Goal: Task Accomplishment & Management: Complete application form

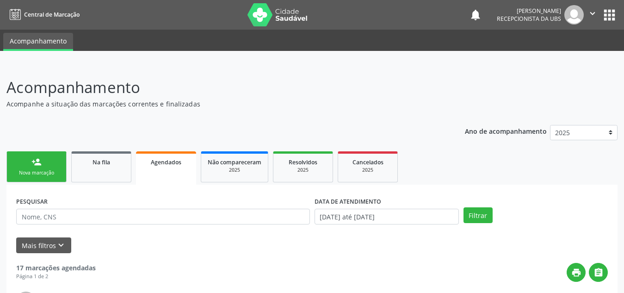
click at [46, 178] on link "person_add Nova marcação" at bounding box center [36, 166] width 60 height 31
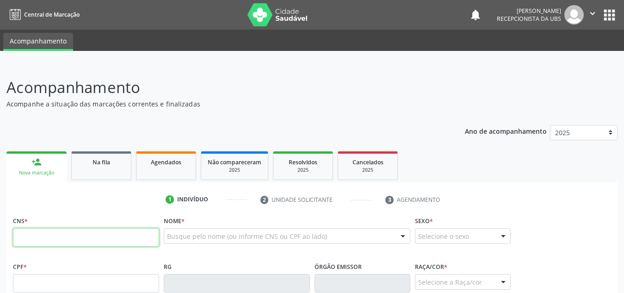
click at [86, 241] on input "text" at bounding box center [86, 237] width 146 height 19
paste input "708 1081 7341 7740"
type input "708 1081 7341 7740"
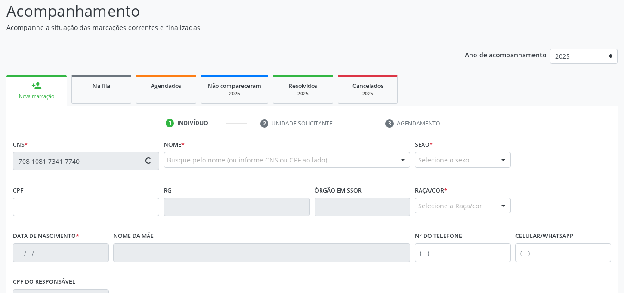
scroll to position [197, 0]
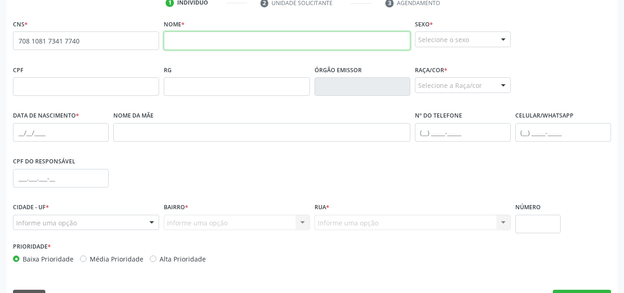
click at [355, 46] on input "text" at bounding box center [287, 40] width 247 height 19
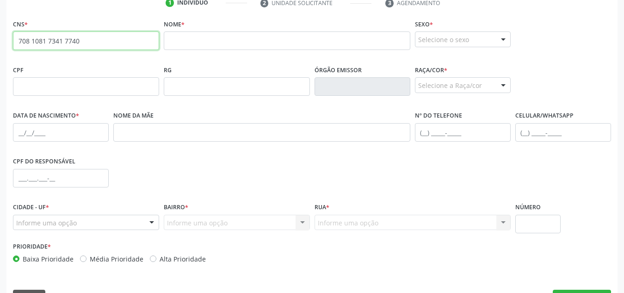
drag, startPoint x: 97, startPoint y: 39, endPoint x: 6, endPoint y: 38, distance: 91.6
click at [6, 38] on div "Acompanhamento Acompanhe a situação das marcações correntes e finalizadas Relat…" at bounding box center [312, 92] width 624 height 451
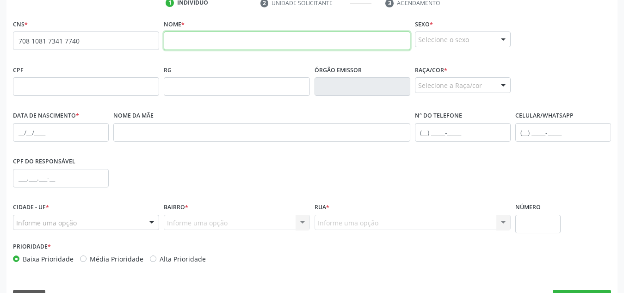
click at [195, 47] on input "text" at bounding box center [287, 40] width 247 height 19
paste input "708108173417740"
type input "708108173417740"
click at [201, 47] on input "708108173417740" at bounding box center [287, 40] width 247 height 19
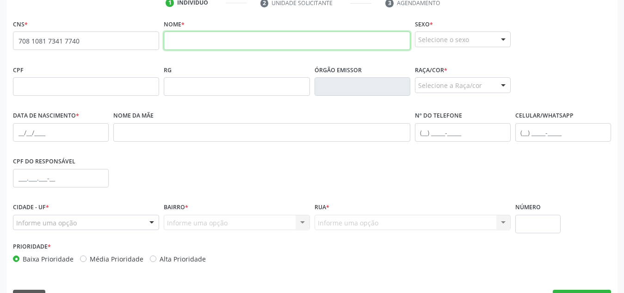
paste input "[PERSON_NAME]"
type input "[PERSON_NAME]"
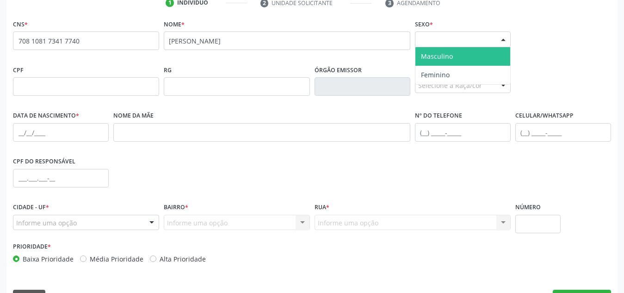
click at [485, 32] on div "Selecione o sexo" at bounding box center [463, 39] width 96 height 16
click at [474, 49] on span "Masculino" at bounding box center [462, 56] width 95 height 19
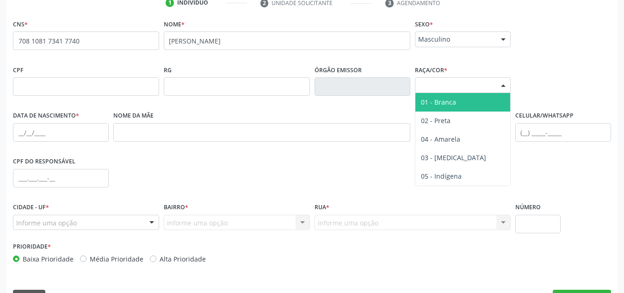
click at [460, 80] on div "Selecione a Raça/cor" at bounding box center [463, 85] width 96 height 16
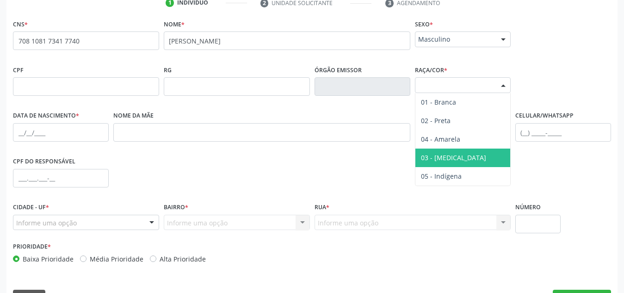
click at [430, 149] on span "03 - [MEDICAL_DATA]" at bounding box center [462, 157] width 95 height 19
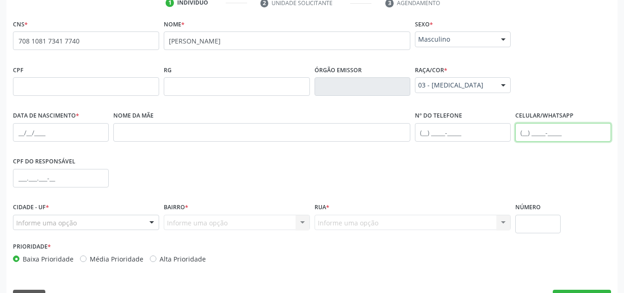
click at [526, 135] on input "text" at bounding box center [563, 132] width 96 height 19
paste input "[PHONE_NUMBER]"
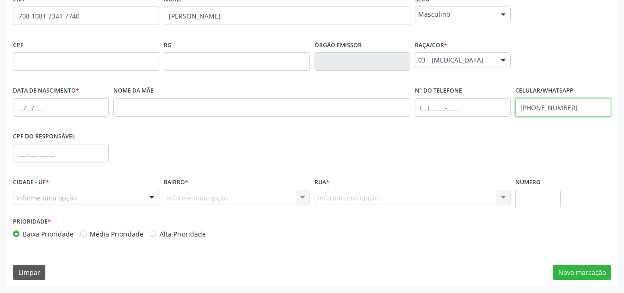
type input "[PHONE_NUMBER]"
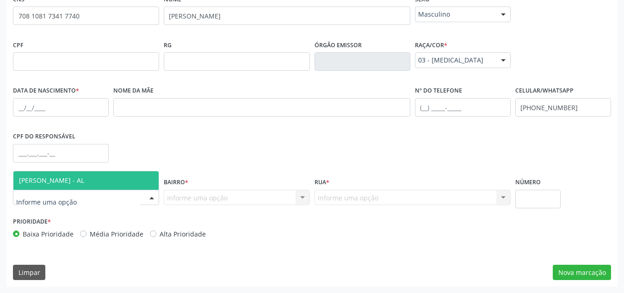
click at [105, 198] on div at bounding box center [86, 198] width 146 height 16
type input "mare"
click at [118, 187] on span "[PERSON_NAME] - AL" at bounding box center [85, 180] width 145 height 19
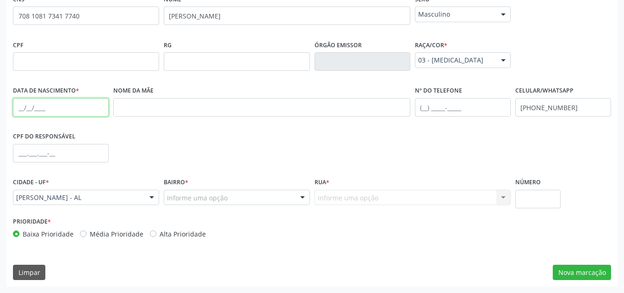
click at [61, 111] on input "text" at bounding box center [61, 107] width 96 height 19
paste input "[DATE]"
type input "[DATE]"
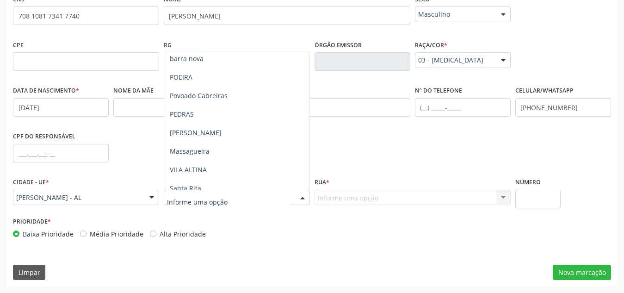
scroll to position [103, 0]
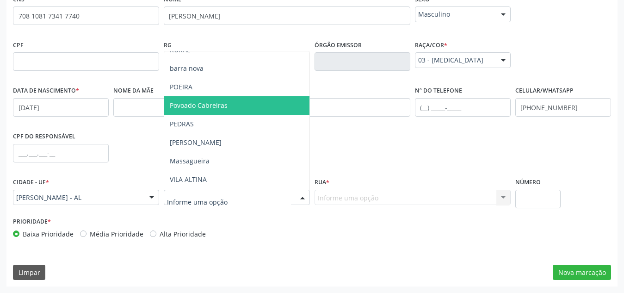
click at [211, 108] on span "Povoado Cabreiras" at bounding box center [199, 105] width 58 height 9
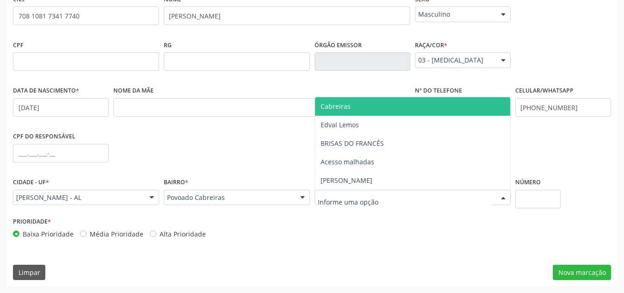
click at [363, 104] on span "Cabreiras" at bounding box center [412, 106] width 195 height 19
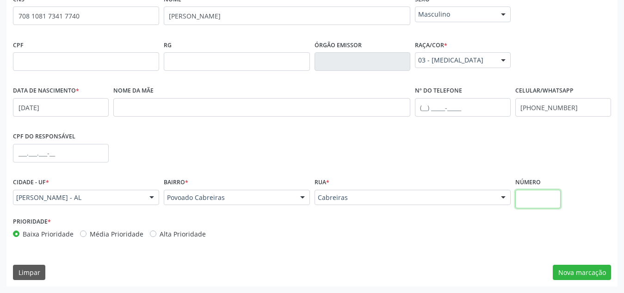
click at [539, 201] on input "text" at bounding box center [538, 199] width 46 height 19
type input "s"
type input "S/N"
click at [581, 273] on button "Nova marcação" at bounding box center [582, 273] width 58 height 16
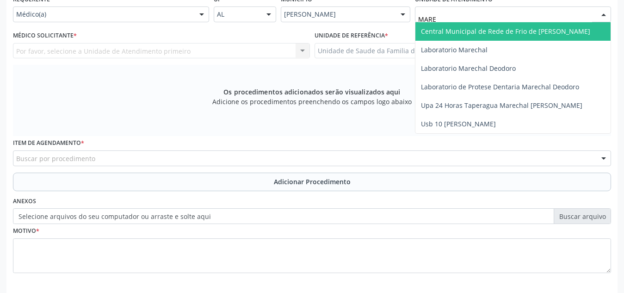
type input "MARE"
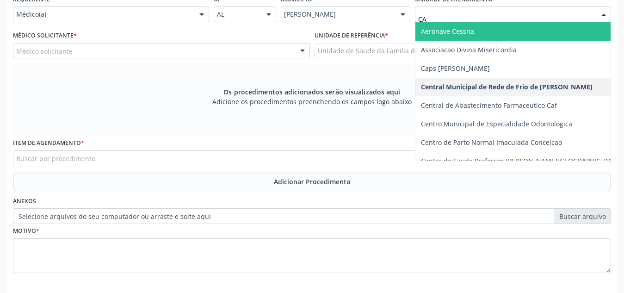
type input "CAB"
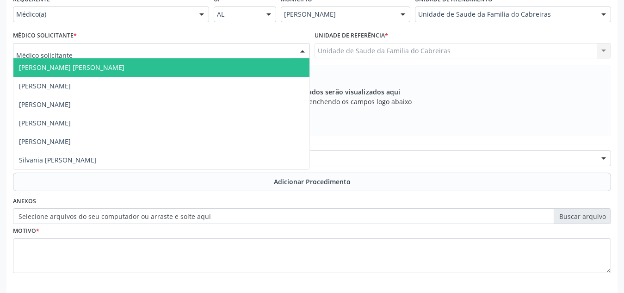
click at [195, 55] on div at bounding box center [161, 51] width 297 height 16
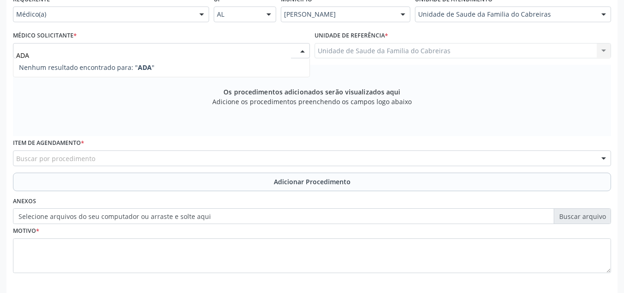
type input "ADAL"
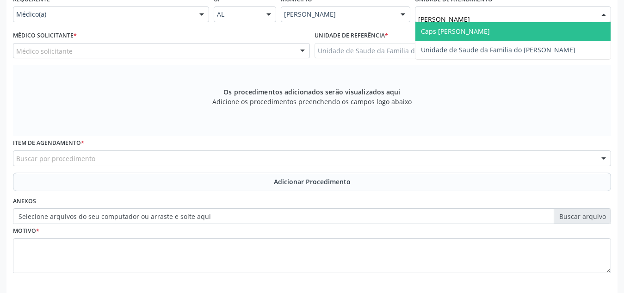
type input "[PERSON_NAME]"
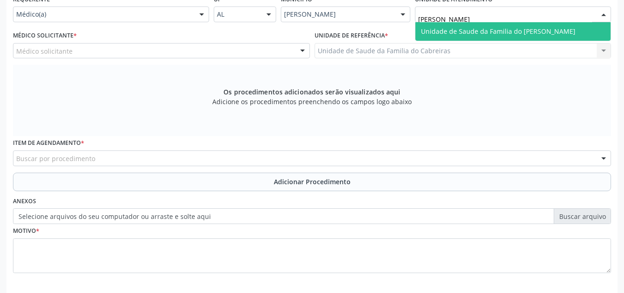
click at [460, 35] on span "Unidade de Saude da Familia do [PERSON_NAME]" at bounding box center [498, 31] width 154 height 9
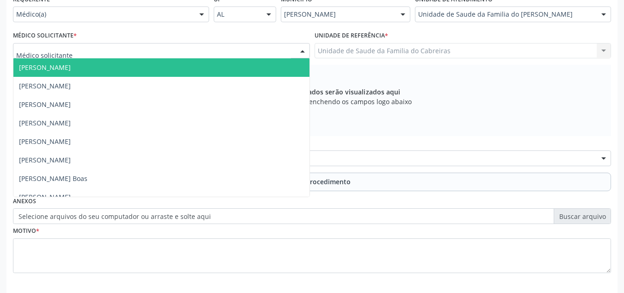
click at [247, 54] on div at bounding box center [161, 51] width 297 height 16
type input "AD"
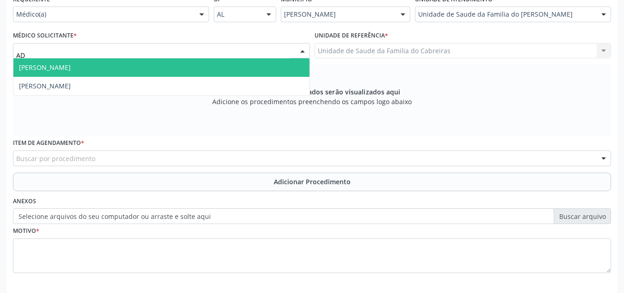
click at [246, 61] on span "[PERSON_NAME]" at bounding box center [161, 67] width 296 height 19
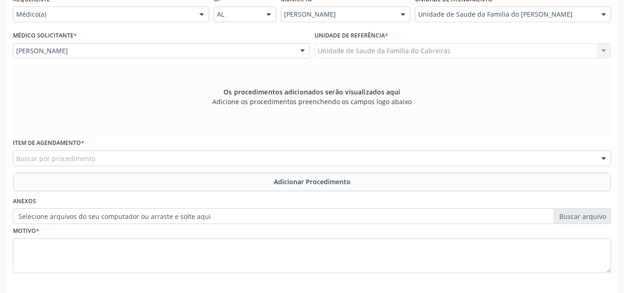
click at [217, 160] on div "Buscar por procedimento" at bounding box center [312, 158] width 598 height 16
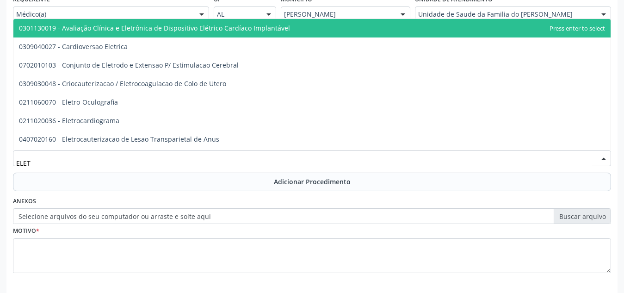
type input "ELETR"
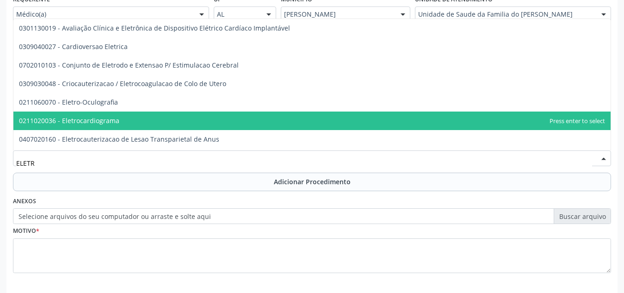
click at [185, 117] on span "0211020036 - Eletrocardiograma" at bounding box center [311, 120] width 597 height 19
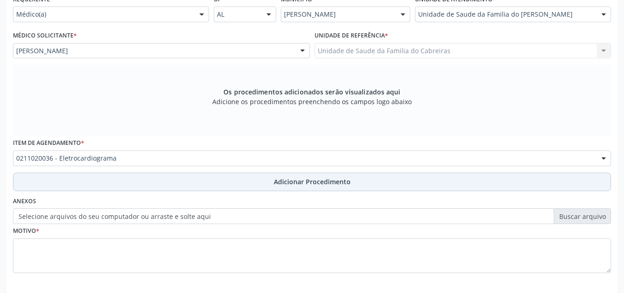
click at [166, 190] on button "Adicionar Procedimento" at bounding box center [312, 182] width 598 height 19
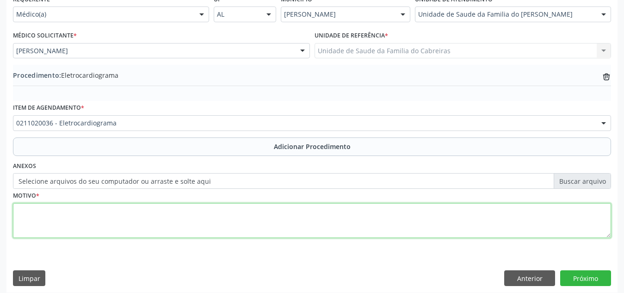
click at [135, 226] on textarea at bounding box center [312, 220] width 598 height 35
type textarea "d"
type textarea "Dispneia"
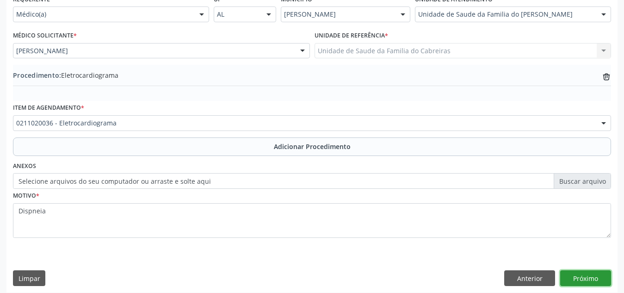
click at [578, 275] on button "Próximo" at bounding box center [585, 278] width 51 height 16
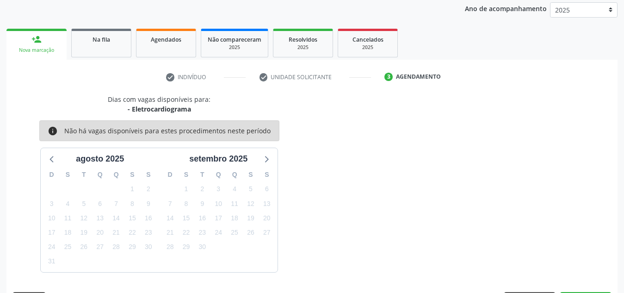
scroll to position [150, 0]
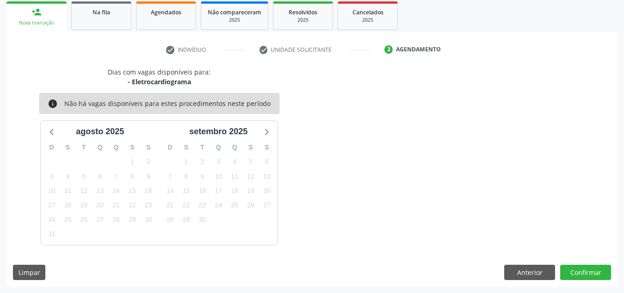
click at [578, 275] on div at bounding box center [585, 273] width 51 height 16
click at [578, 275] on button "Confirmar" at bounding box center [585, 273] width 51 height 16
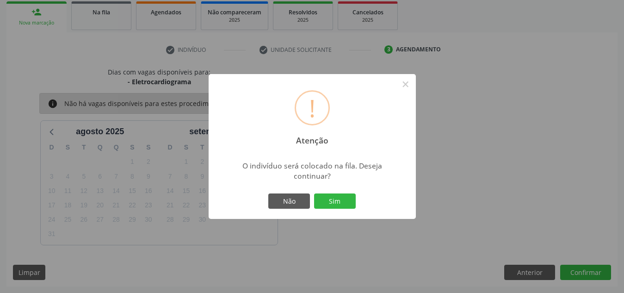
click at [314, 193] on button "Sim" at bounding box center [335, 201] width 42 height 16
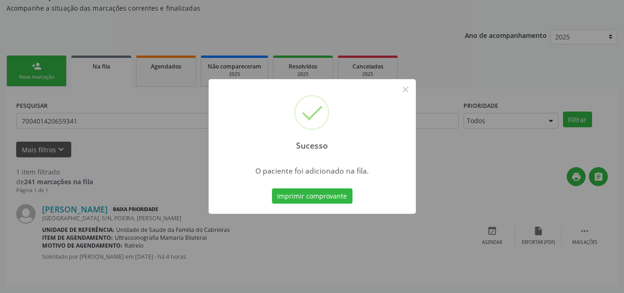
scroll to position [25, 0]
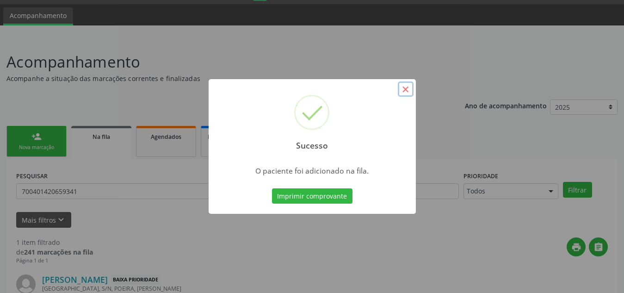
click at [409, 90] on button "×" at bounding box center [406, 89] width 16 height 16
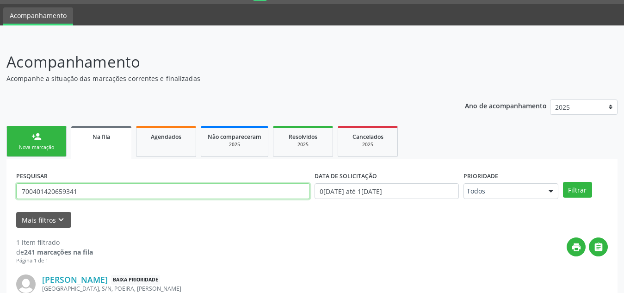
drag, startPoint x: 86, startPoint y: 198, endPoint x: 6, endPoint y: 190, distance: 80.4
click at [6, 190] on div "Acompanhamento Acompanhe a situação das marcações correntes e finalizadas Relat…" at bounding box center [312, 200] width 624 height 325
click at [563, 182] on button "Filtrar" at bounding box center [577, 190] width 29 height 16
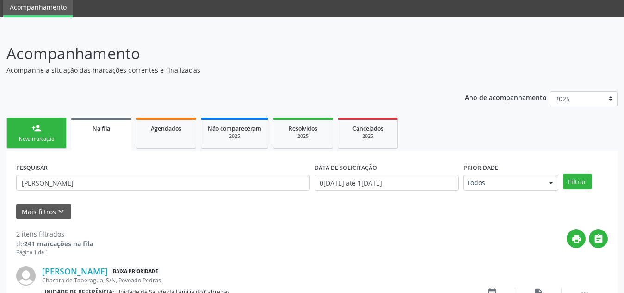
scroll to position [33, 0]
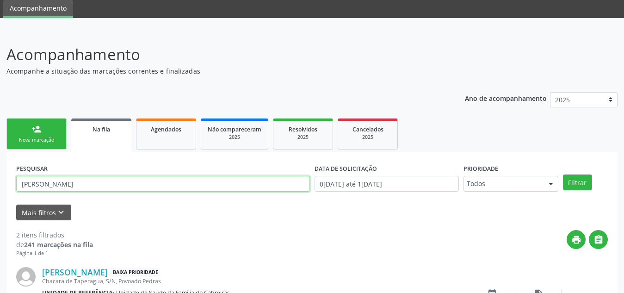
click at [65, 188] on input "[PERSON_NAME]" at bounding box center [163, 184] width 294 height 16
type input "[PERSON_NAME]"
click at [563, 174] on button "Filtrar" at bounding box center [577, 182] width 29 height 16
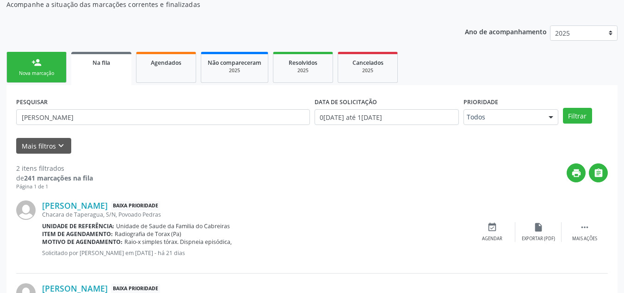
scroll to position [99, 0]
click at [165, 73] on link "Agendados" at bounding box center [166, 67] width 60 height 31
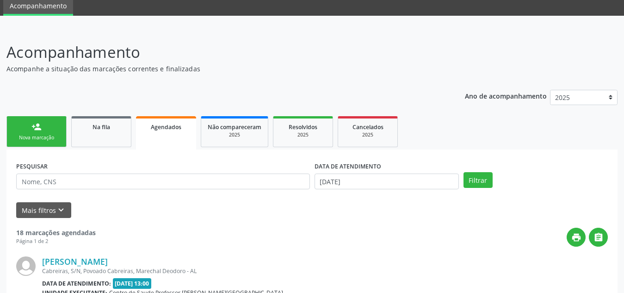
scroll to position [99, 0]
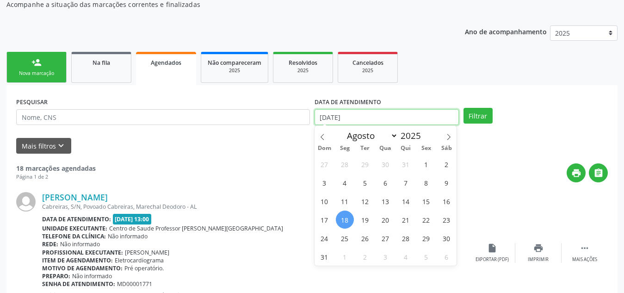
click at [388, 117] on body "Central de Marcação notifications [PERSON_NAME] Recepcionista da UBS  Configur…" at bounding box center [312, 47] width 624 height 293
click at [426, 164] on span "1" at bounding box center [426, 164] width 18 height 18
type input "[DATE]"
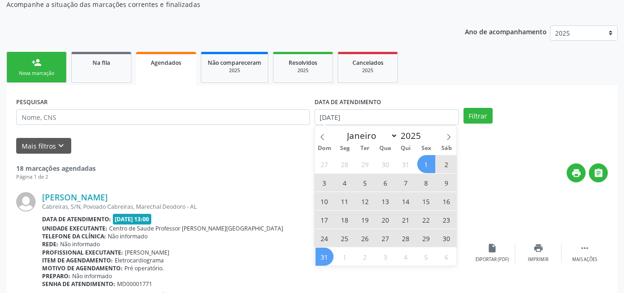
click at [318, 259] on span "31" at bounding box center [324, 256] width 18 height 18
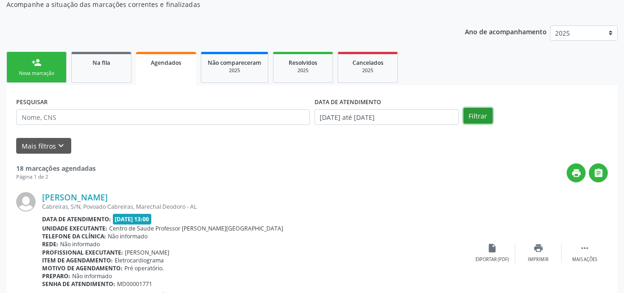
click at [483, 116] on button "Filtrar" at bounding box center [477, 116] width 29 height 16
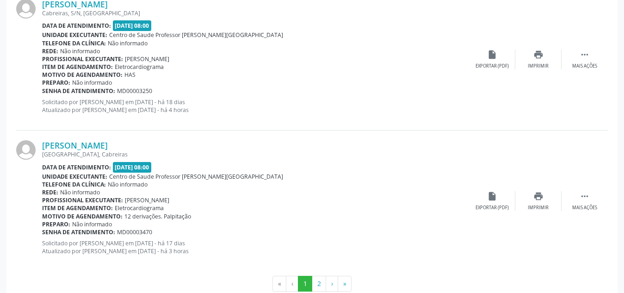
scroll to position [2149, 0]
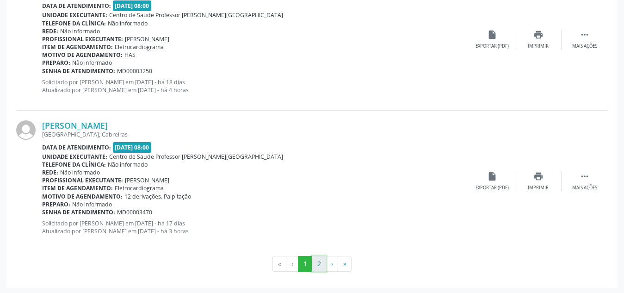
click at [319, 263] on button "2" at bounding box center [319, 264] width 14 height 16
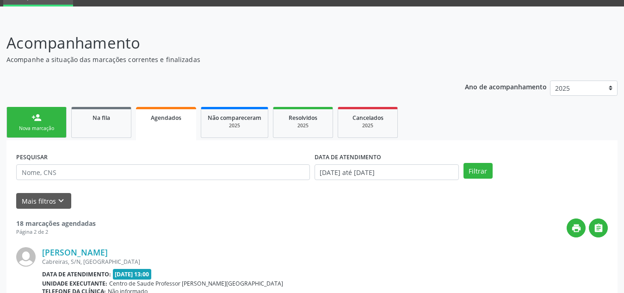
scroll to position [0, 0]
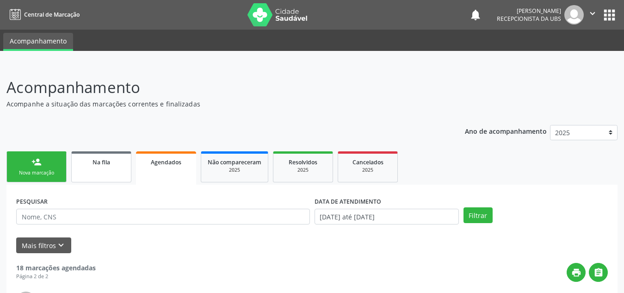
click at [110, 161] on span "Na fila" at bounding box center [102, 162] width 18 height 8
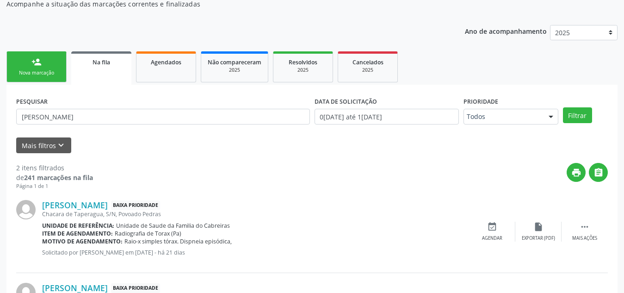
scroll to position [100, 0]
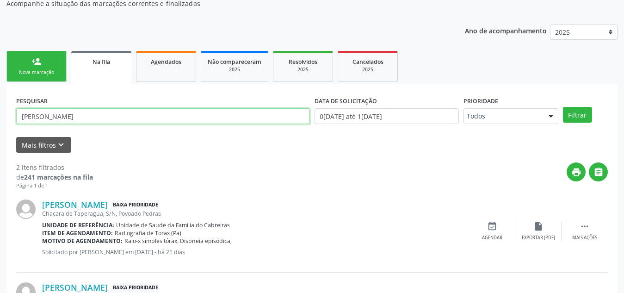
click at [141, 117] on input "[PERSON_NAME]" at bounding box center [163, 116] width 294 height 16
type input "r"
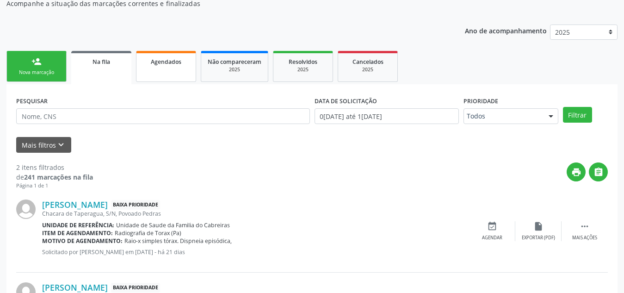
click at [162, 62] on span "Agendados" at bounding box center [166, 62] width 31 height 8
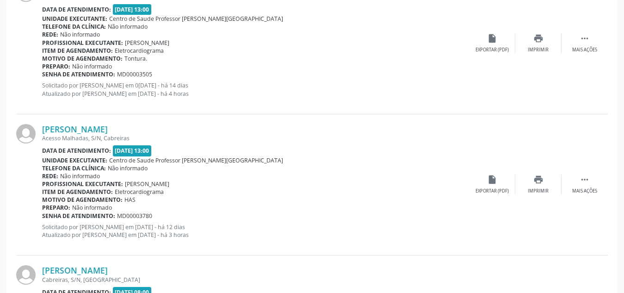
scroll to position [455, 0]
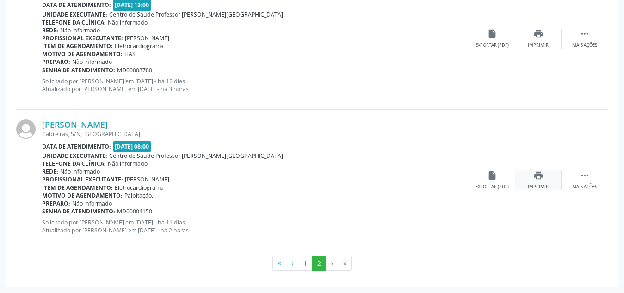
click at [535, 177] on icon "print" at bounding box center [538, 175] width 10 height 10
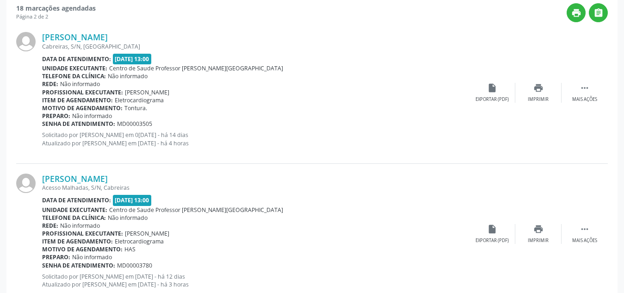
scroll to position [0, 0]
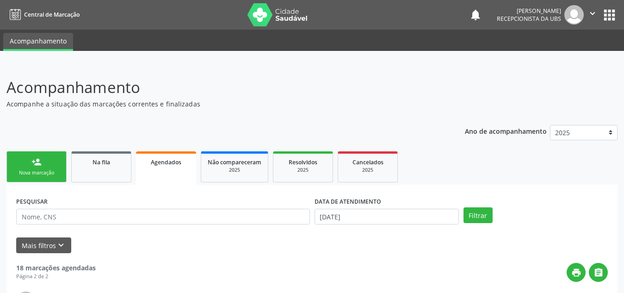
click at [36, 168] on link "person_add Nova marcação" at bounding box center [36, 166] width 60 height 31
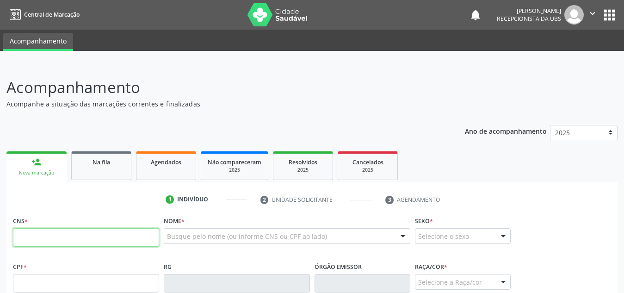
click at [64, 239] on input "text" at bounding box center [86, 237] width 146 height 19
paste input "708 4092 0605 2361"
type input "708 4092 0605 2361"
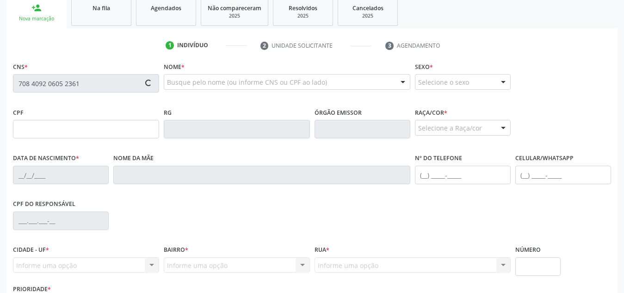
scroll to position [154, 0]
type input "155.397.394-18"
type input "[DATE]"
type input "[PERSON_NAME]"
type input "[PHONE_NUMBER]"
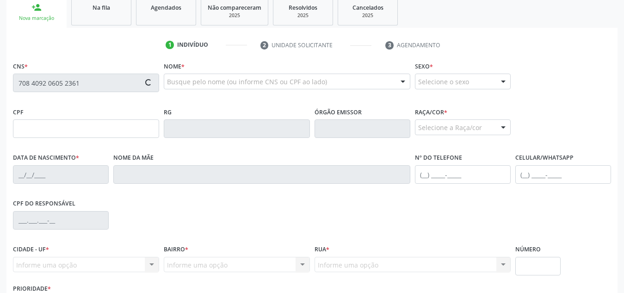
type input "S/N"
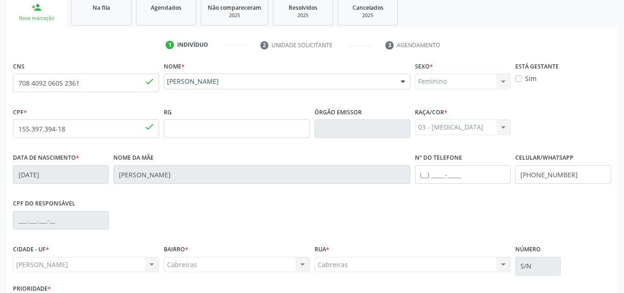
scroll to position [222, 0]
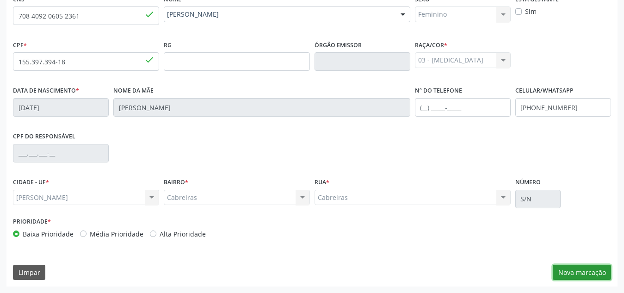
click at [577, 273] on button "Nova marcação" at bounding box center [582, 273] width 58 height 16
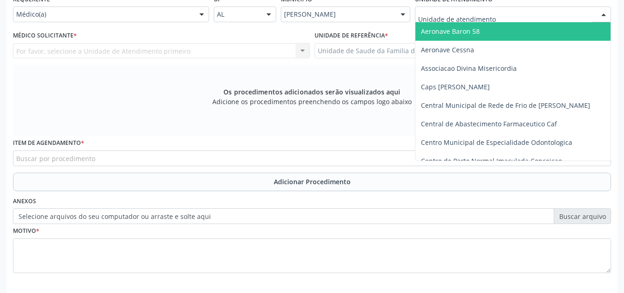
click at [494, 13] on div at bounding box center [513, 14] width 196 height 16
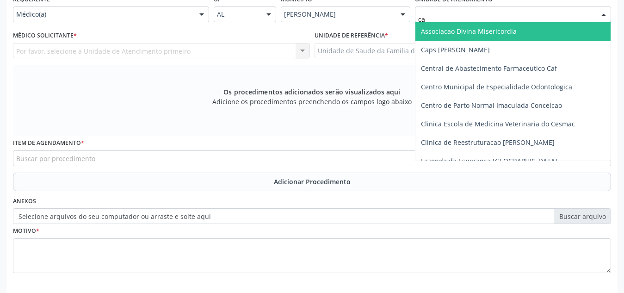
type input "cab"
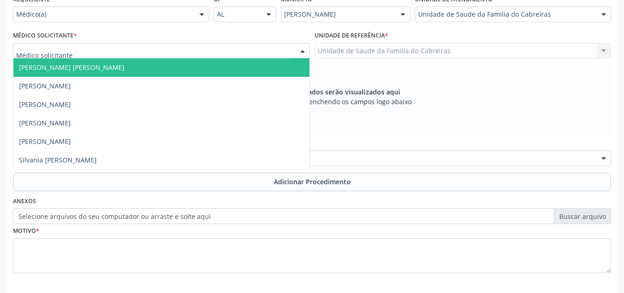
click at [255, 49] on div at bounding box center [161, 51] width 297 height 16
type input "le"
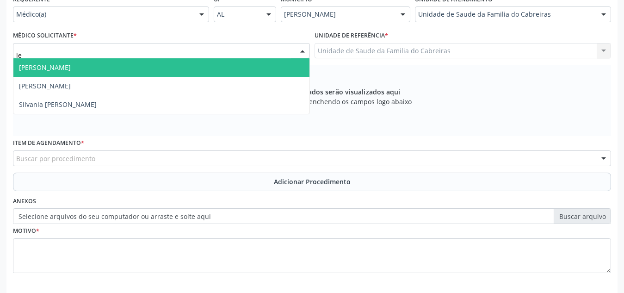
click at [242, 72] on span "[PERSON_NAME]" at bounding box center [161, 67] width 296 height 19
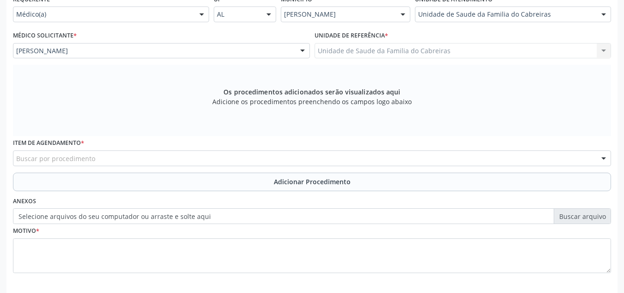
click at [225, 156] on div "Buscar por procedimento" at bounding box center [312, 158] width 598 height 16
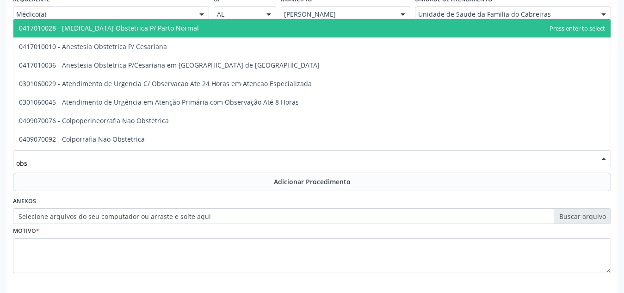
type input "obst"
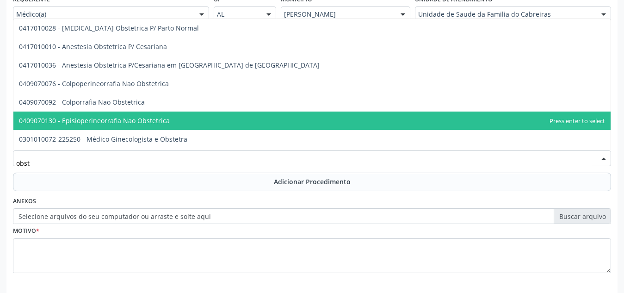
scroll to position [64, 0]
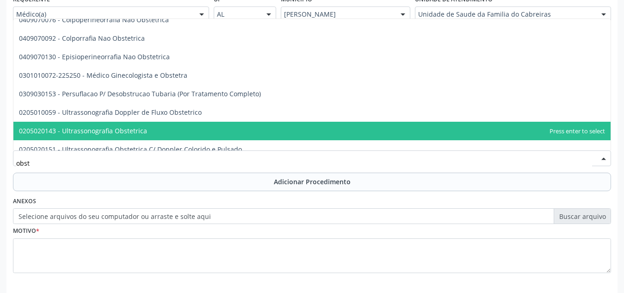
click at [224, 123] on span "0205020143 - Ultrassonografia Obstetrica" at bounding box center [311, 131] width 597 height 19
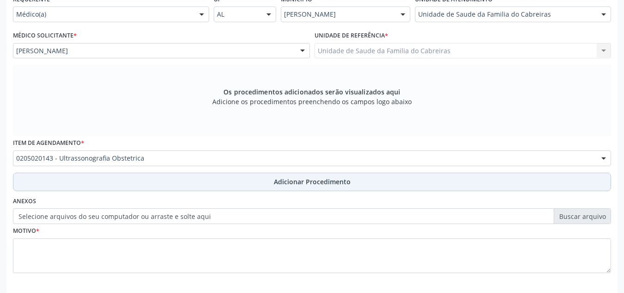
click at [248, 184] on button "Adicionar Procedimento" at bounding box center [312, 182] width 598 height 19
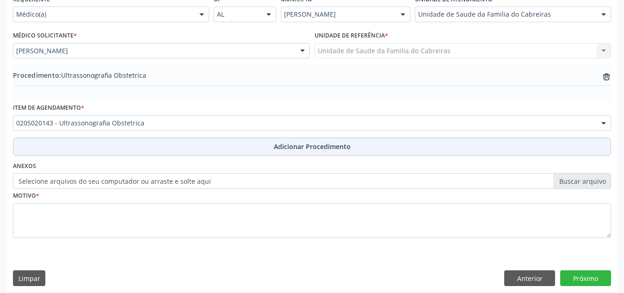
scroll to position [228, 0]
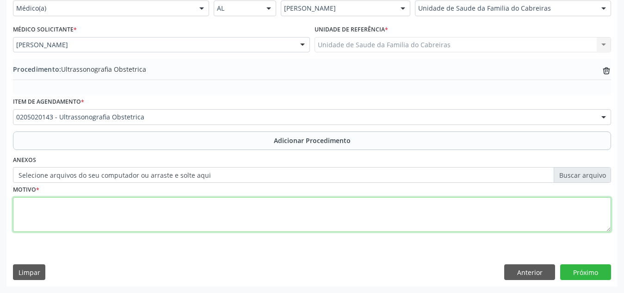
click at [222, 219] on textarea at bounding box center [312, 214] width 598 height 35
type textarea "p"
type textarea "PRÉ [DATE]"
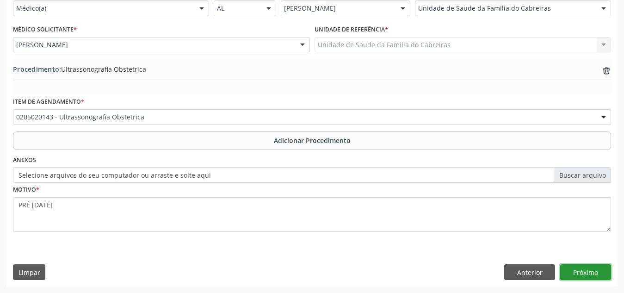
click at [578, 269] on button "Próximo" at bounding box center [585, 272] width 51 height 16
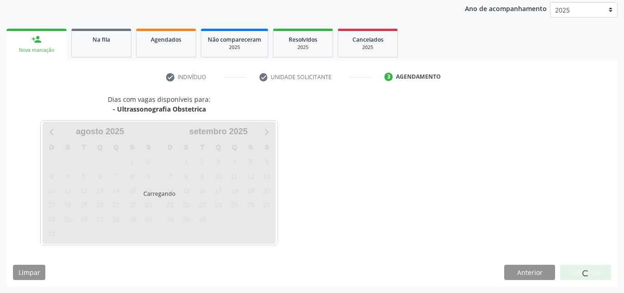
scroll to position [123, 0]
click at [578, 269] on div at bounding box center [585, 273] width 51 height 16
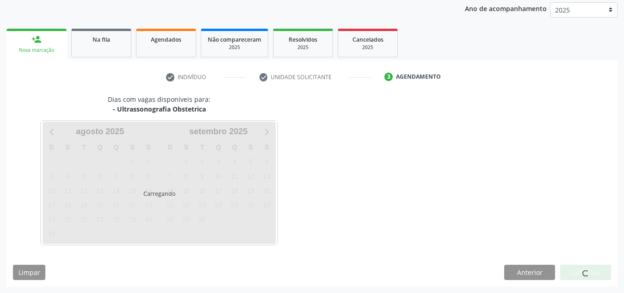
click at [578, 269] on div at bounding box center [585, 273] width 51 height 16
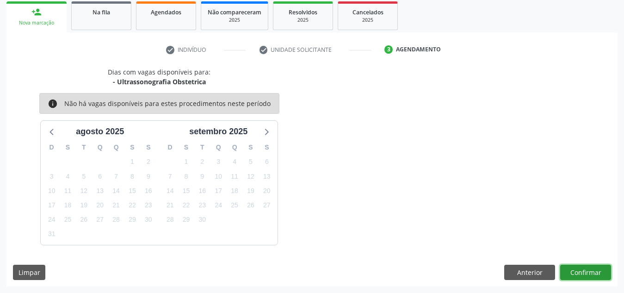
click at [578, 269] on button "Confirmar" at bounding box center [585, 273] width 51 height 16
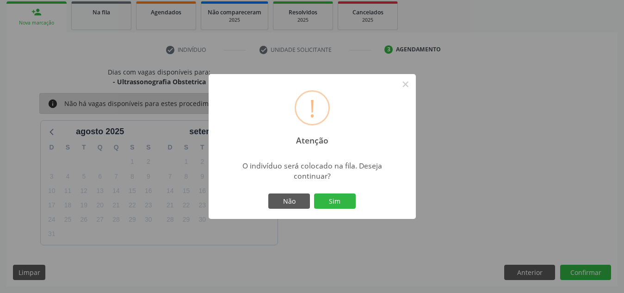
click at [314, 193] on button "Sim" at bounding box center [335, 201] width 42 height 16
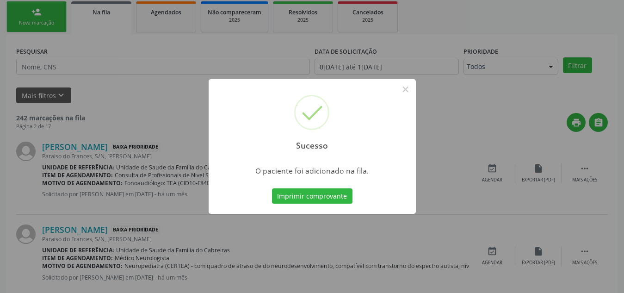
scroll to position [25, 0]
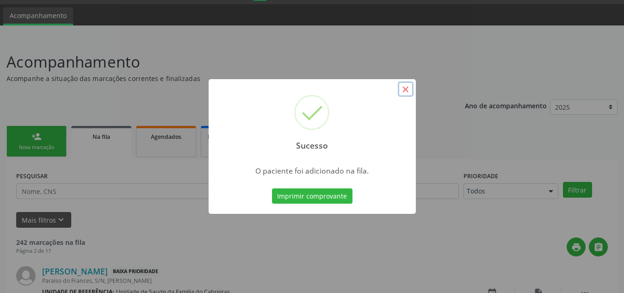
click at [407, 87] on button "×" at bounding box center [406, 89] width 16 height 16
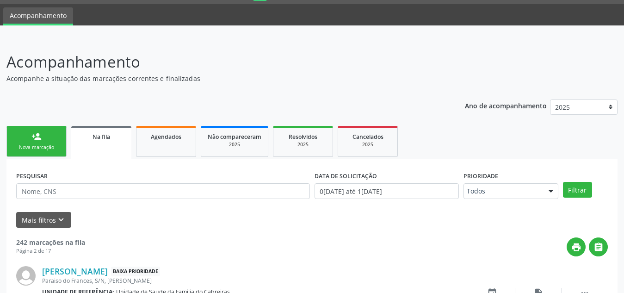
click at [51, 151] on div "Nova marcação" at bounding box center [36, 147] width 46 height 7
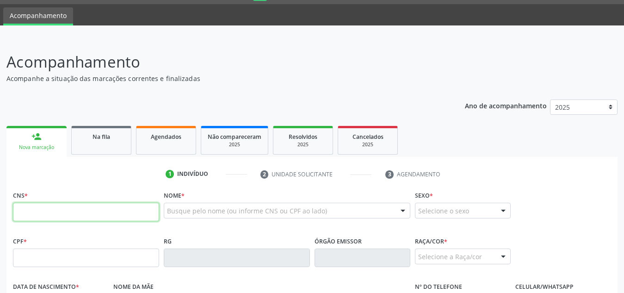
click at [57, 215] on input "text" at bounding box center [86, 212] width 146 height 19
